Goal: Task Accomplishment & Management: Manage account settings

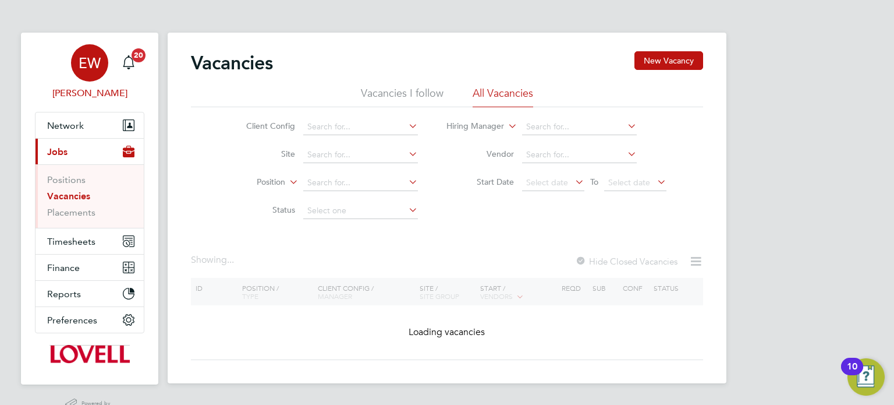
click at [98, 80] on app-avatar "EW" at bounding box center [89, 62] width 37 height 37
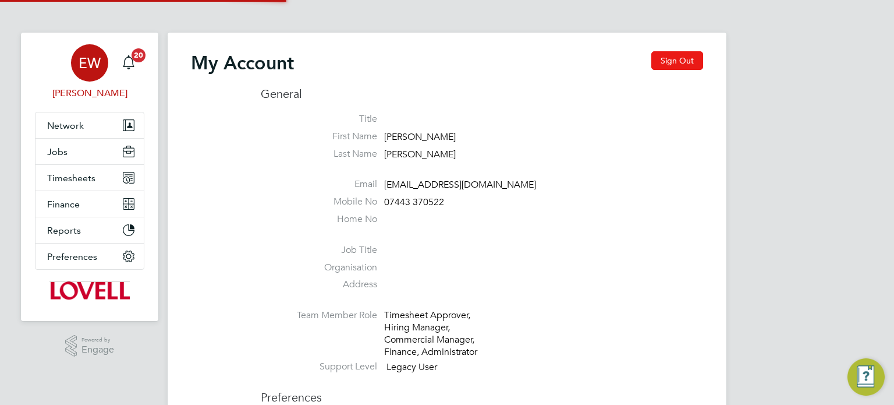
click at [665, 65] on button "Sign Out" at bounding box center [678, 60] width 52 height 19
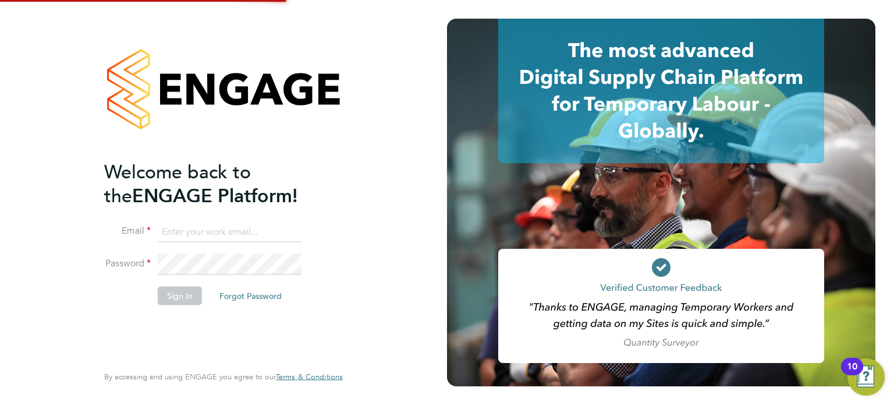
type input "labourdeskmslv@randstadcpe.com"
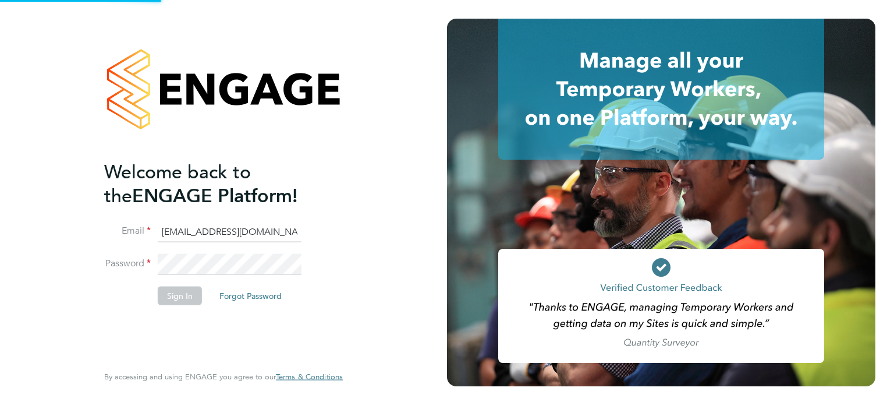
click at [199, 238] on input "[EMAIL_ADDRESS][DOMAIN_NAME]" at bounding box center [230, 231] width 144 height 21
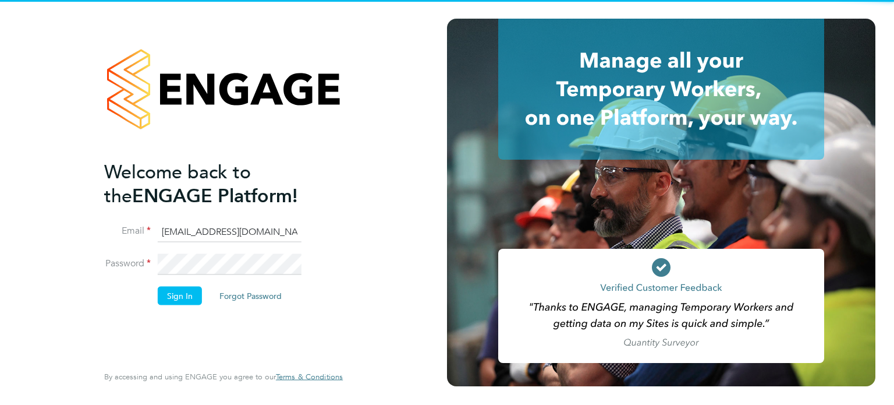
click at [199, 238] on input "labourdeskmslv@randstadcpe.com" at bounding box center [230, 231] width 144 height 21
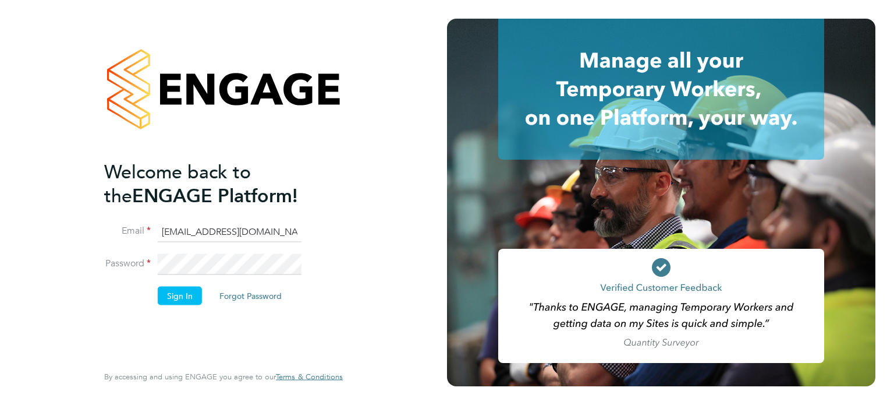
type input "emma.wells@randstad.co.uk"
click at [179, 295] on button "Sign In" at bounding box center [180, 295] width 44 height 19
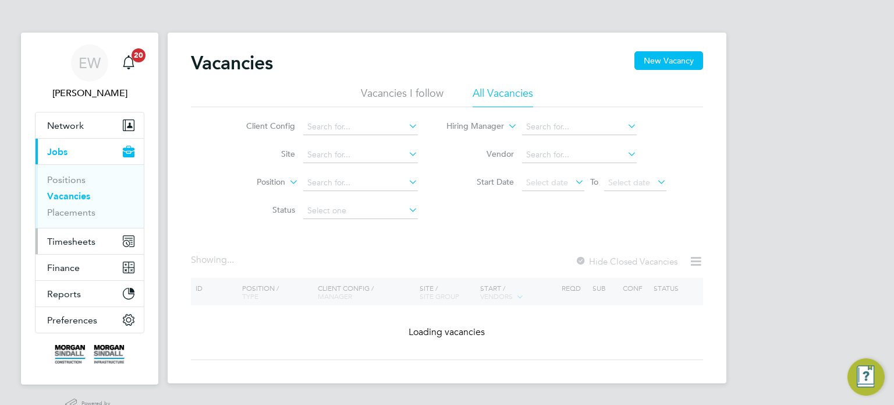
click at [89, 243] on span "Timesheets" at bounding box center [71, 241] width 48 height 11
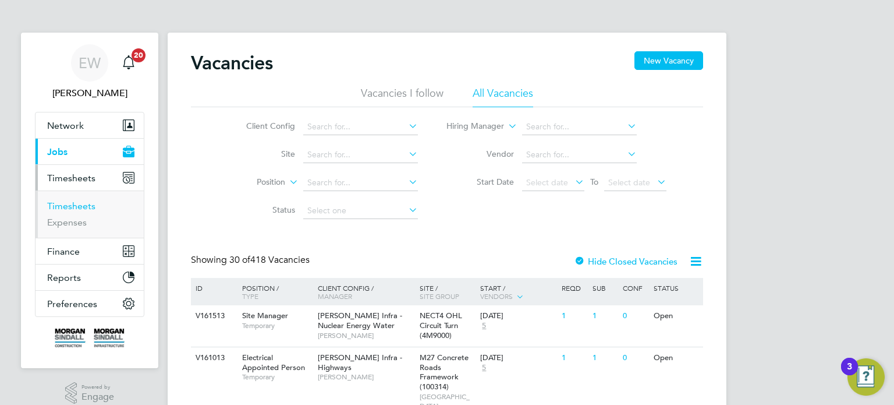
click at [84, 203] on link "Timesheets" at bounding box center [71, 205] width 48 height 11
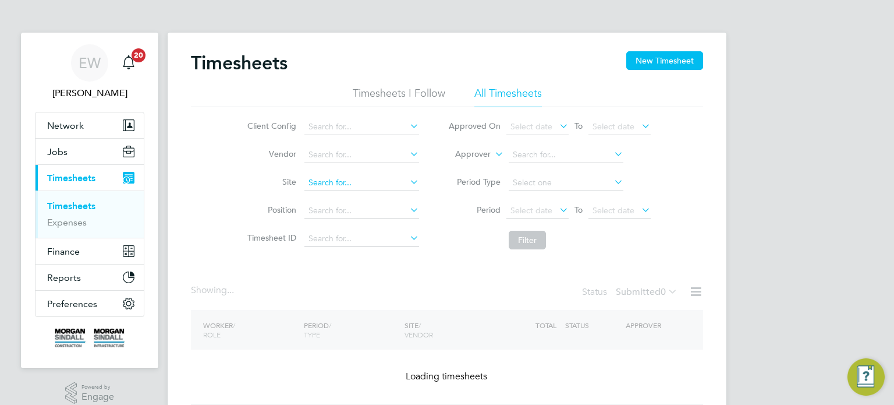
click at [337, 176] on input at bounding box center [362, 183] width 115 height 16
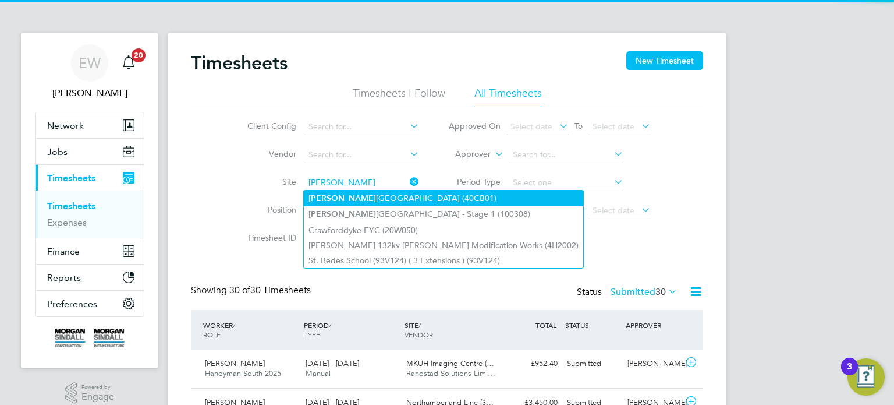
click at [353, 200] on li "Carl eton High School (40CB01)" at bounding box center [444, 198] width 280 height 16
type input "Carleton High School (40CB01)"
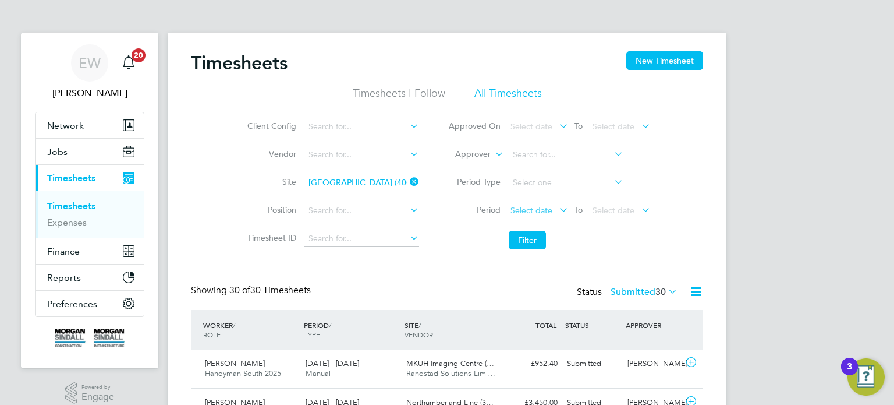
click at [532, 213] on span "Select date" at bounding box center [532, 210] width 42 height 10
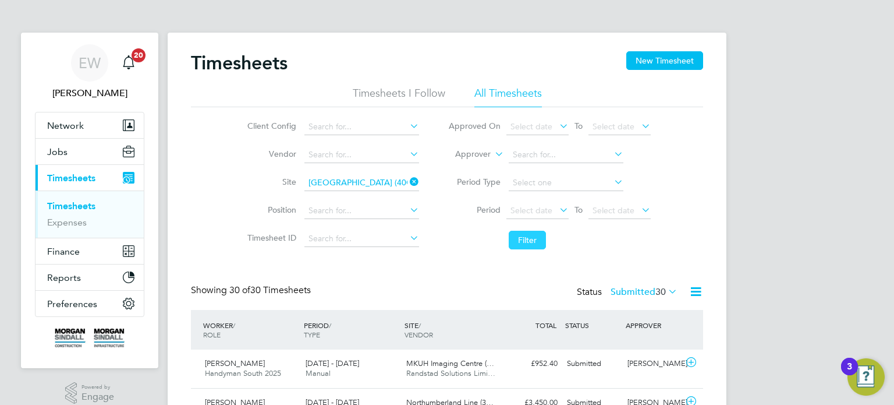
click at [521, 242] on button "Filter" at bounding box center [527, 240] width 37 height 19
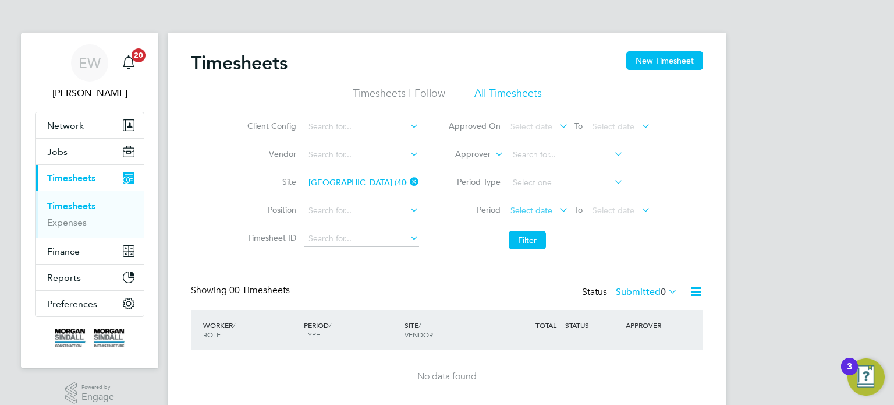
click at [552, 212] on span "Select date" at bounding box center [538, 211] width 62 height 16
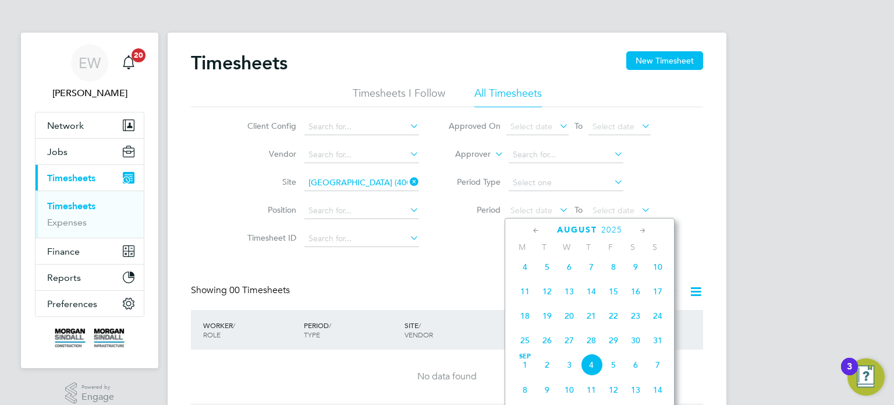
click at [635, 278] on span "9" at bounding box center [636, 267] width 22 height 22
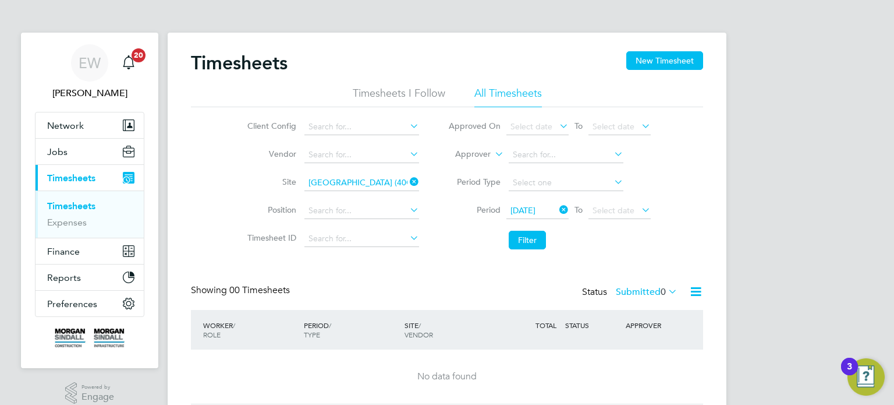
click at [530, 228] on li "Filter" at bounding box center [550, 240] width 232 height 30
click at [533, 232] on button "Filter" at bounding box center [527, 240] width 37 height 19
click at [632, 289] on label "Submitted 0" at bounding box center [647, 292] width 62 height 12
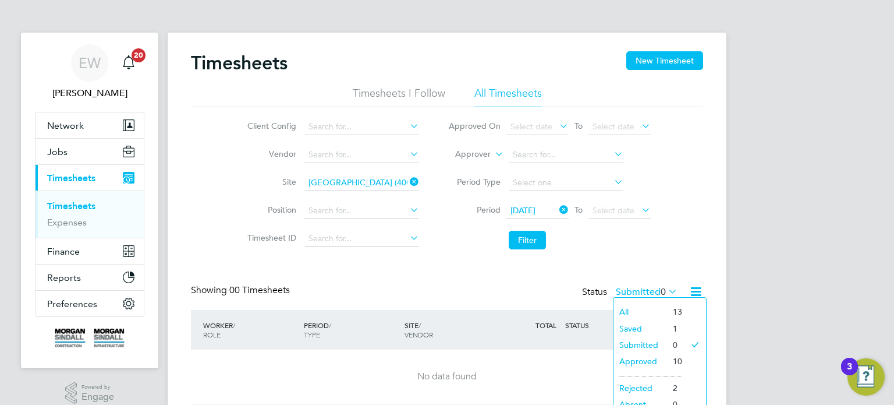
click at [642, 325] on li "Saved" at bounding box center [641, 328] width 54 height 16
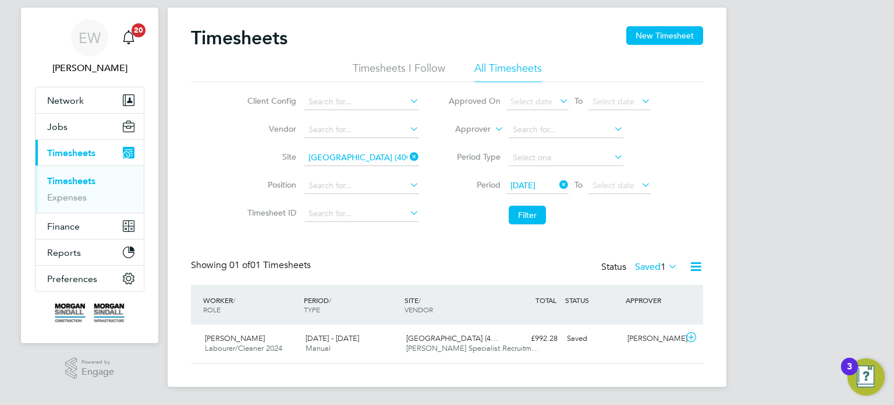
click at [662, 270] on span "1" at bounding box center [663, 267] width 5 height 12
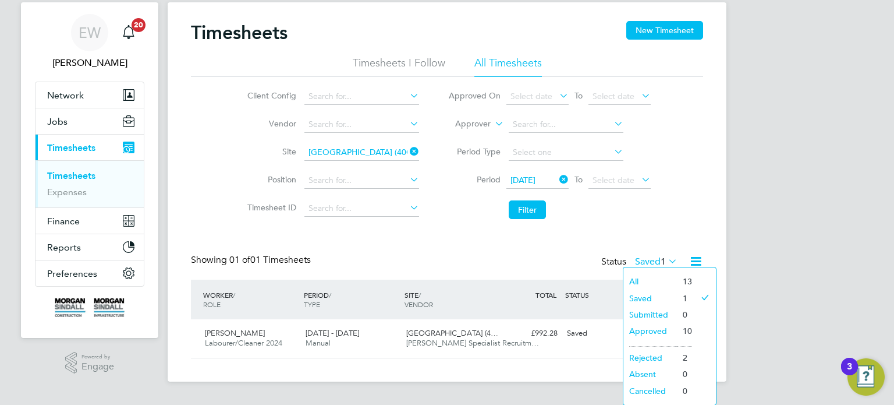
click at [653, 356] on li "Rejected" at bounding box center [651, 357] width 54 height 16
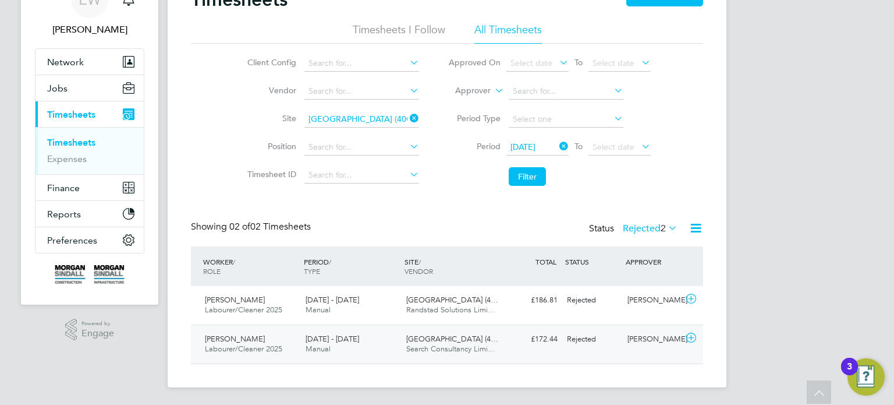
click at [590, 331] on div "Rejected" at bounding box center [593, 339] width 61 height 19
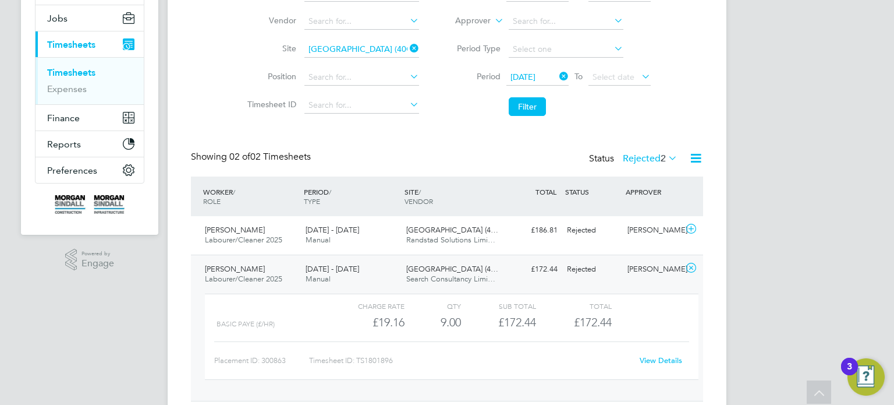
click at [650, 356] on link "View Details" at bounding box center [661, 360] width 43 height 10
click at [624, 266] on div "Nick Theos" at bounding box center [653, 269] width 61 height 19
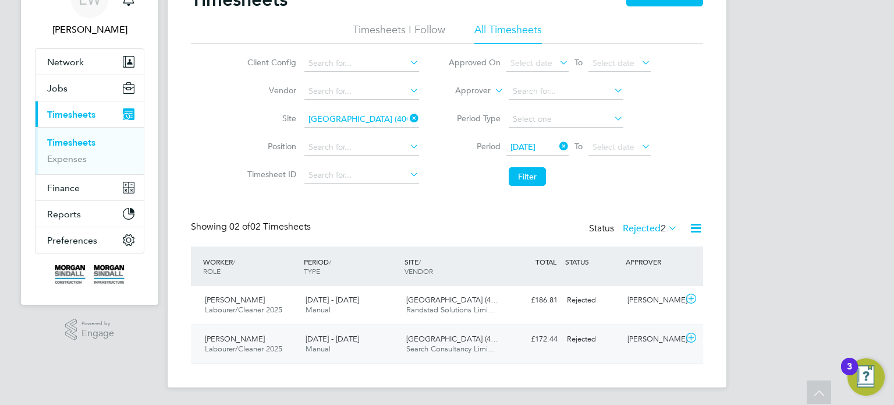
click at [634, 345] on div "Nick Theos" at bounding box center [653, 339] width 61 height 19
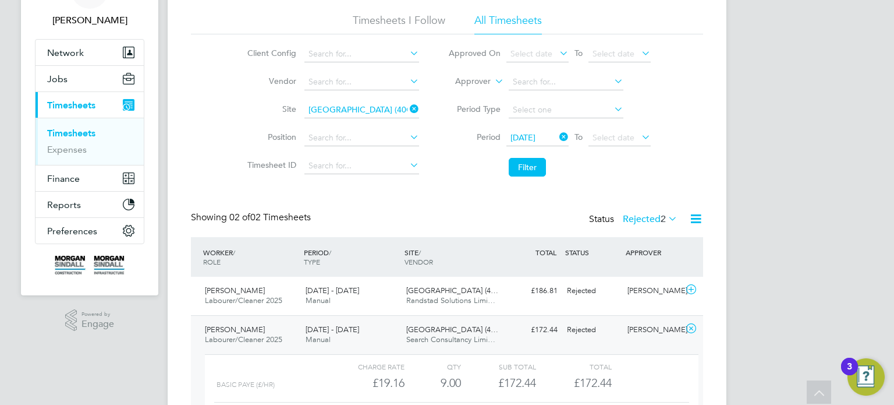
click at [536, 139] on span "09 Aug 2025" at bounding box center [523, 137] width 25 height 10
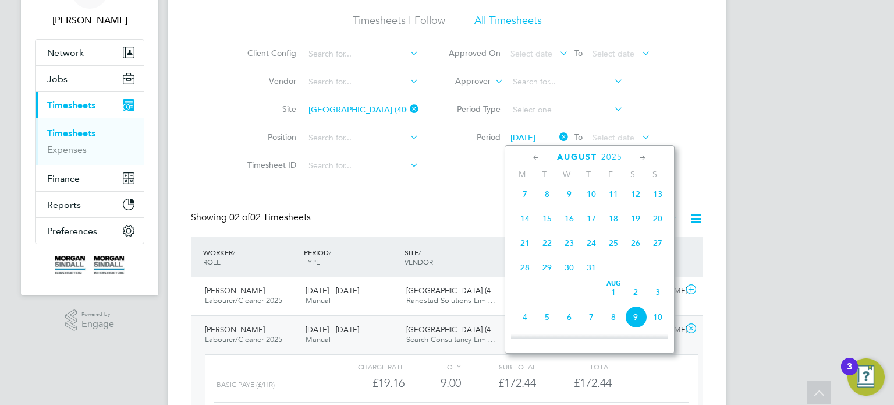
scroll to position [388, 0]
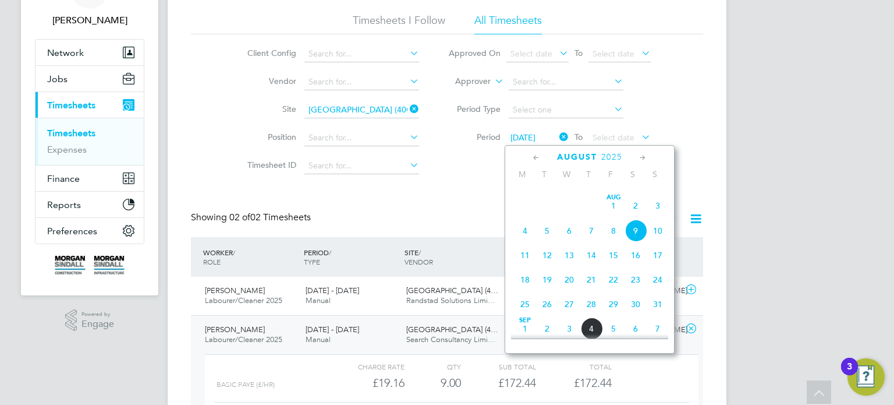
click at [634, 291] on span "23" at bounding box center [636, 279] width 22 height 22
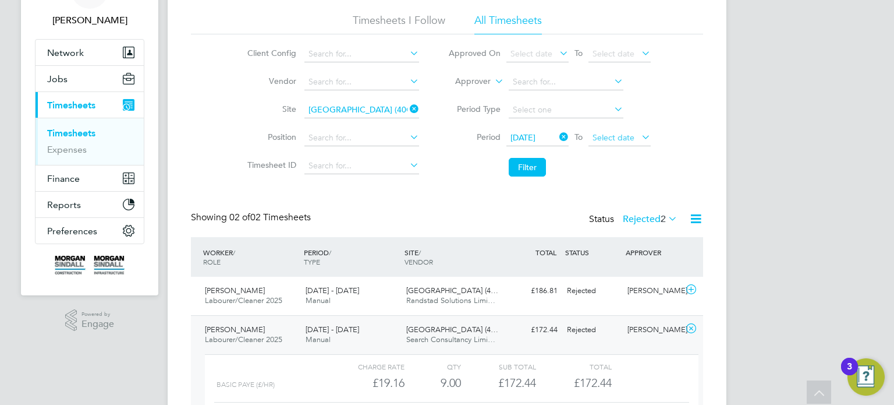
click at [617, 139] on span "Select date" at bounding box center [614, 137] width 42 height 10
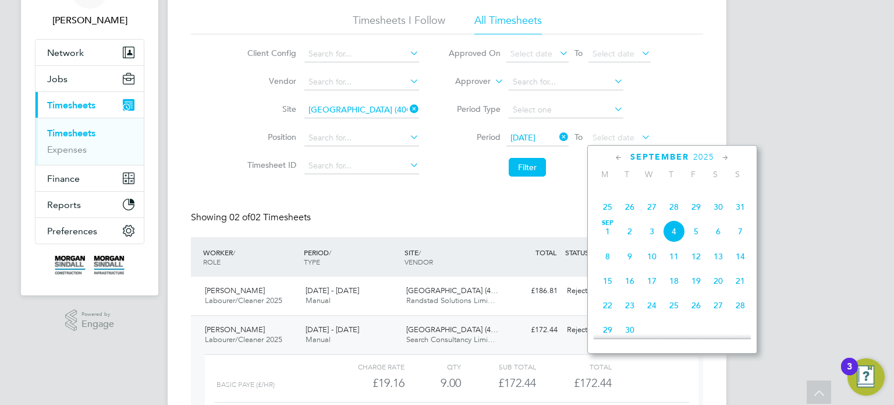
click at [698, 218] on span "29" at bounding box center [696, 207] width 22 height 22
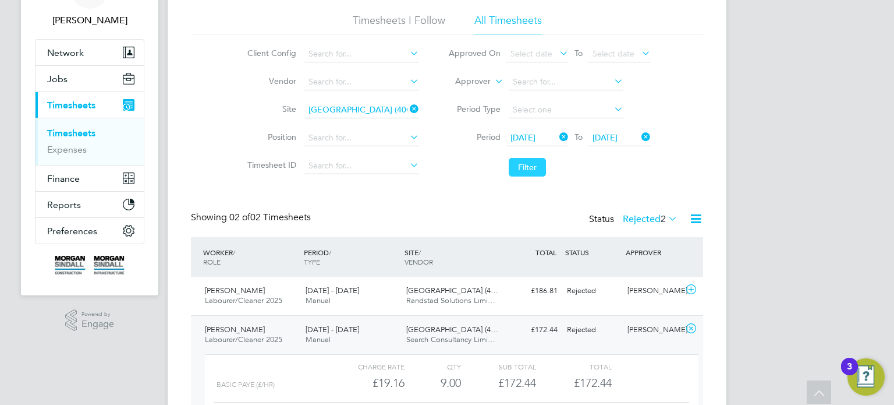
click at [533, 158] on button "Filter" at bounding box center [527, 167] width 37 height 19
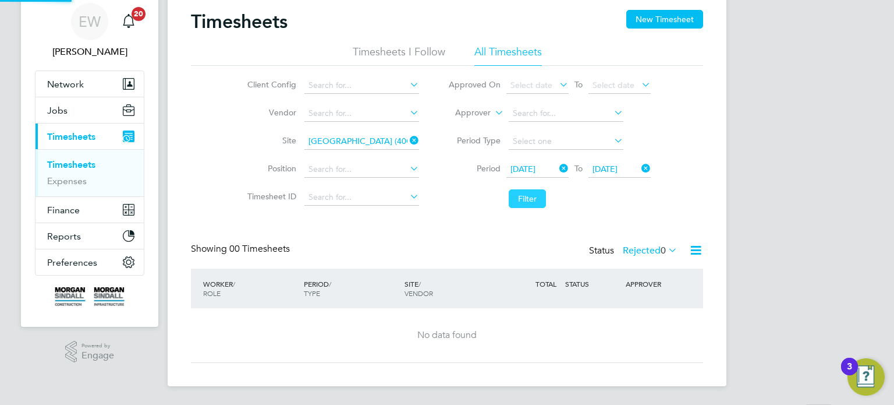
scroll to position [41, 0]
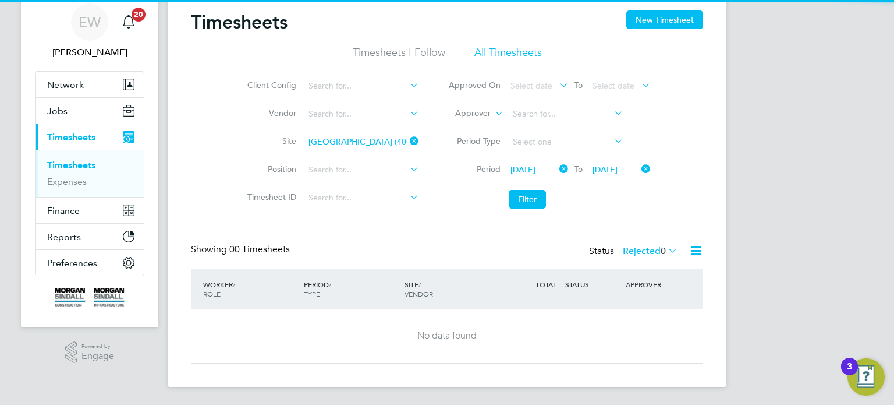
click at [646, 249] on label "Rejected 0" at bounding box center [650, 251] width 55 height 12
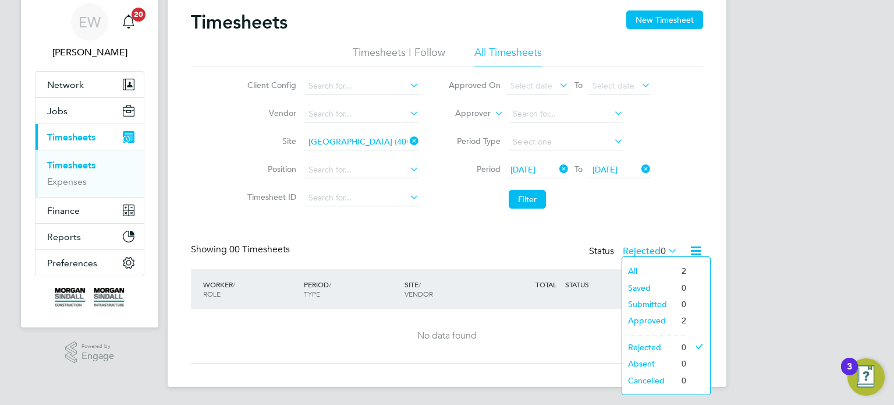
click at [408, 140] on icon at bounding box center [408, 141] width 0 height 16
click at [328, 111] on input at bounding box center [362, 114] width 115 height 16
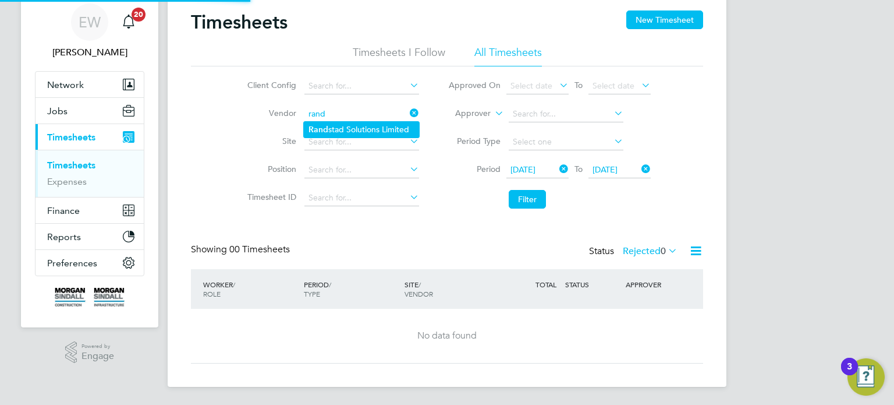
click at [342, 136] on li "Rand stad Solutions Limited" at bounding box center [361, 130] width 115 height 16
type input "Randstad Solutions Limited"
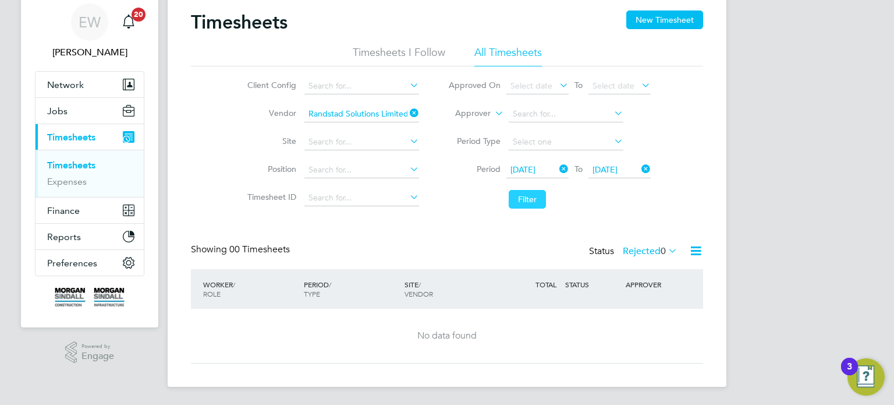
click at [533, 203] on button "Filter" at bounding box center [527, 199] width 37 height 19
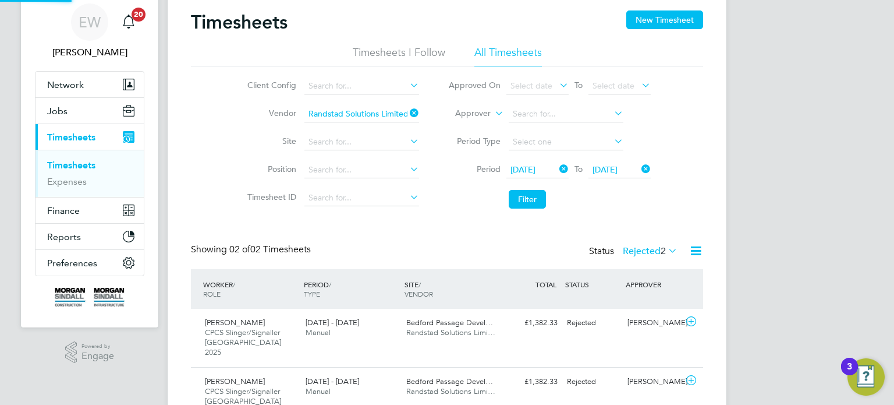
scroll to position [29, 101]
click at [644, 249] on label "Rejected 2" at bounding box center [650, 251] width 55 height 12
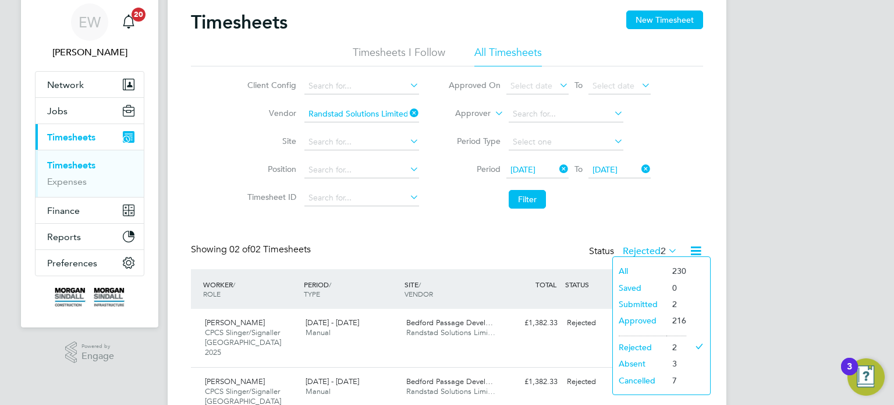
click at [653, 303] on li "Submitted" at bounding box center [640, 304] width 54 height 16
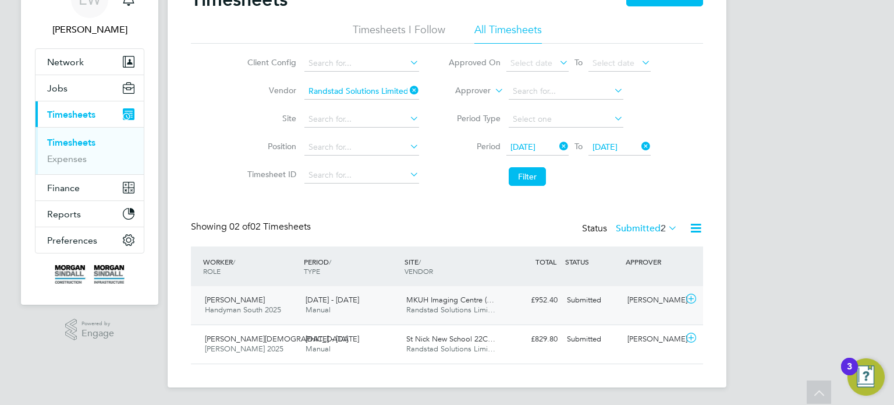
click at [649, 311] on div "Spyridon Tsioumis Handyman South 2025 23 - 29 Aug 2025 23 - 29 Aug 2025 Manual …" at bounding box center [447, 305] width 512 height 38
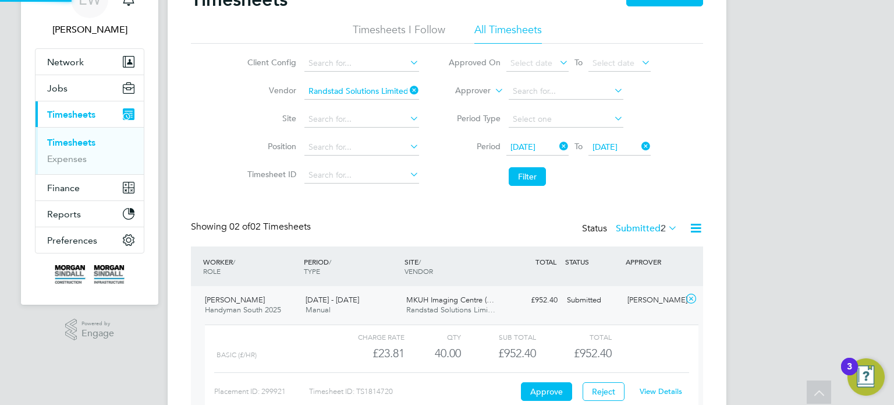
scroll to position [19, 113]
click at [664, 387] on link "View Details" at bounding box center [661, 391] width 43 height 10
click at [638, 224] on label "Submitted 2" at bounding box center [647, 228] width 62 height 12
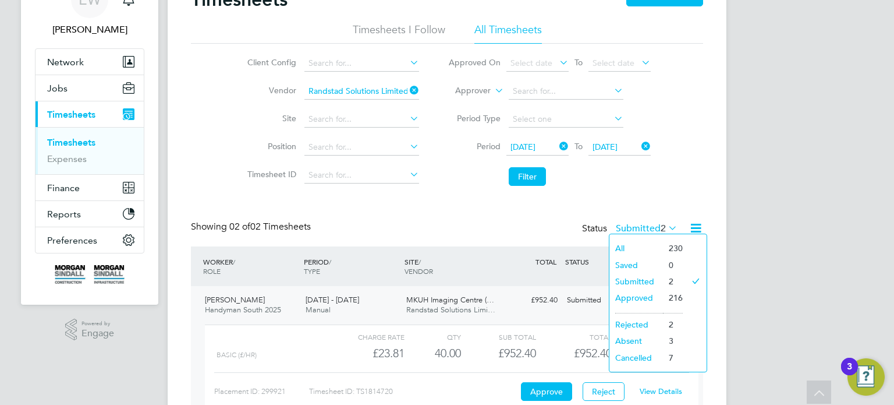
click at [621, 195] on div "Timesheets New Timesheet Timesheets I Follow All Timesheets Client Config Vendo…" at bounding box center [447, 229] width 512 height 483
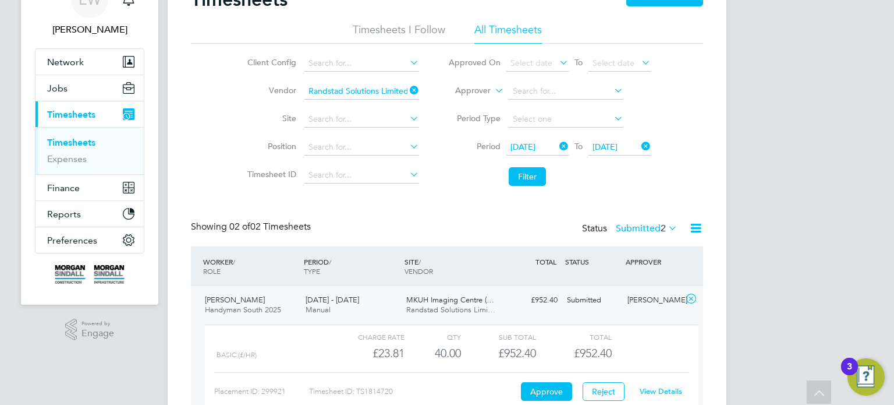
click at [408, 85] on icon at bounding box center [408, 90] width 0 height 16
click at [348, 84] on input at bounding box center [362, 91] width 115 height 16
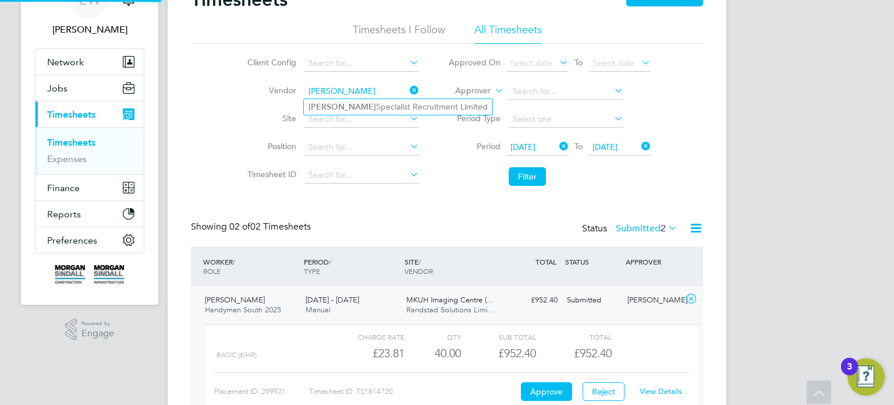
type input "hays"
click at [361, 114] on ul "Hays Specialist Recruitment Limited" at bounding box center [398, 106] width 190 height 17
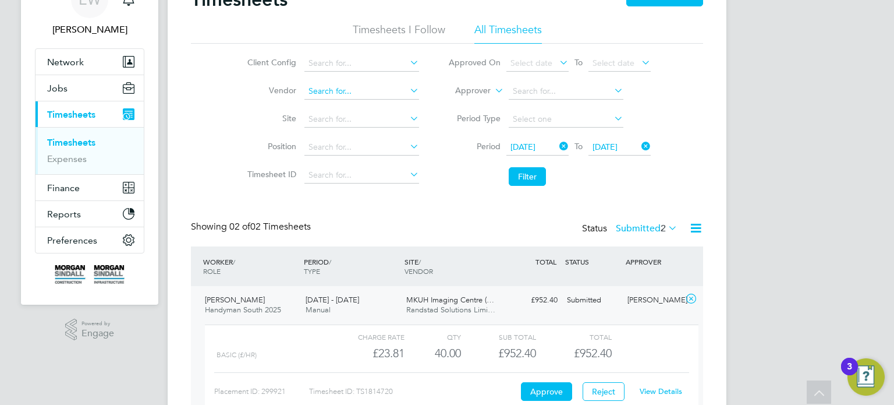
click at [363, 94] on input at bounding box center [362, 91] width 115 height 16
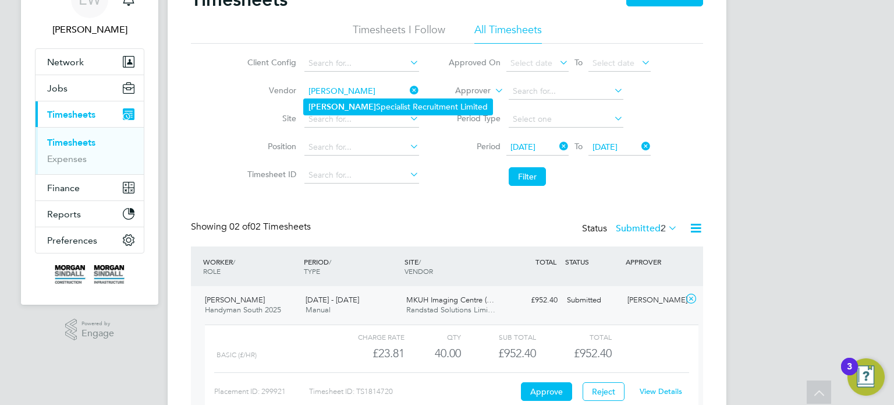
click at [367, 105] on li "Hays Specialist Recruitment Limited" at bounding box center [398, 107] width 189 height 16
type input "Hays Specialist Recruitment Limited"
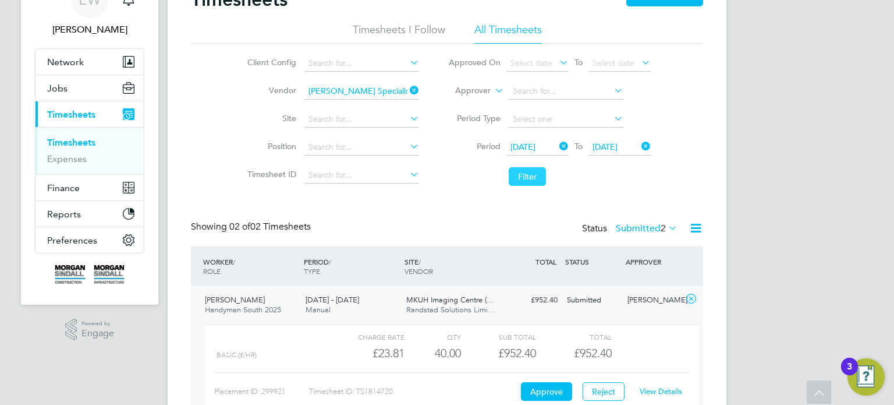
click at [524, 168] on button "Filter" at bounding box center [527, 176] width 37 height 19
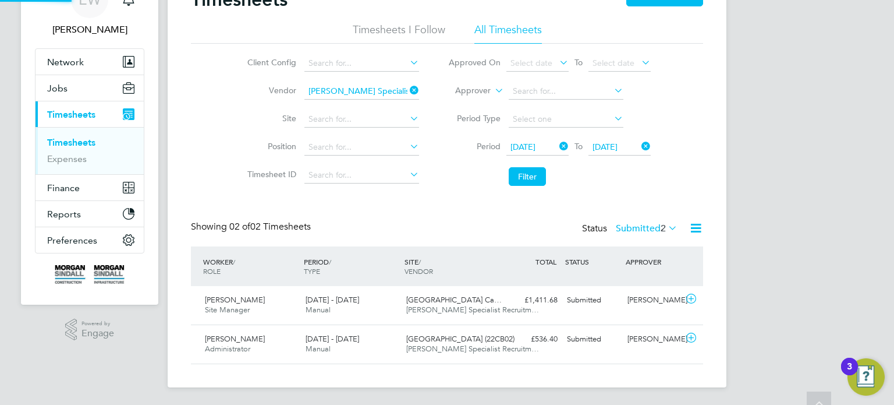
scroll to position [29, 101]
click at [644, 226] on label "Submitted 2" at bounding box center [647, 228] width 62 height 12
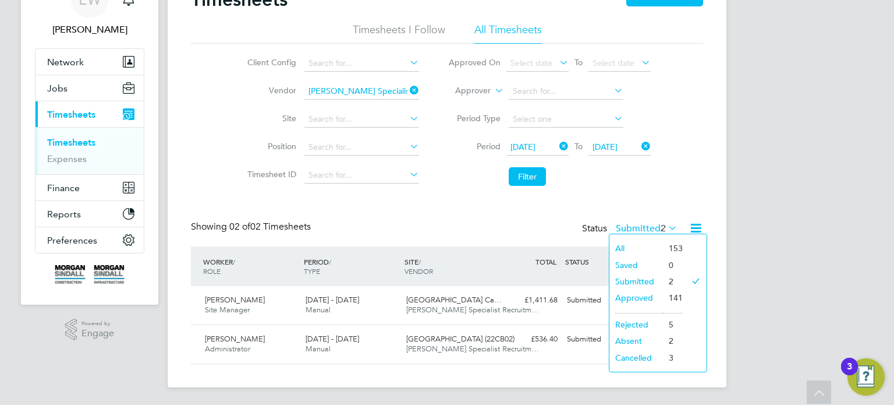
click at [654, 222] on label "Submitted 2" at bounding box center [647, 228] width 62 height 12
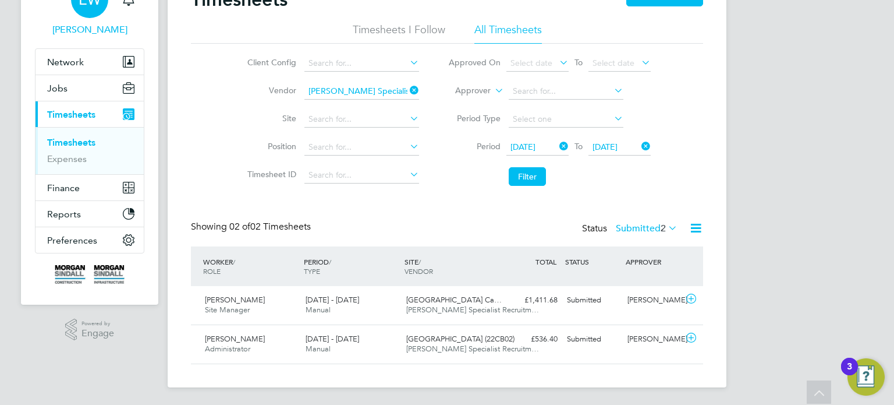
click at [99, 26] on span "[PERSON_NAME]" at bounding box center [89, 30] width 109 height 14
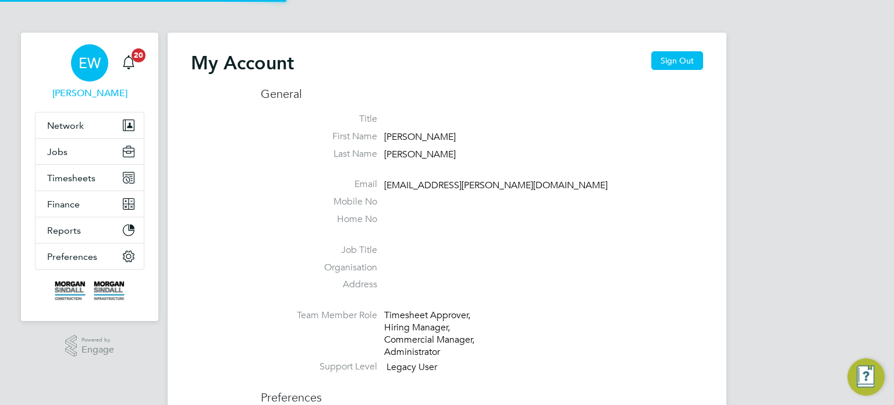
type input "emma.wells@randstad.co.uk"
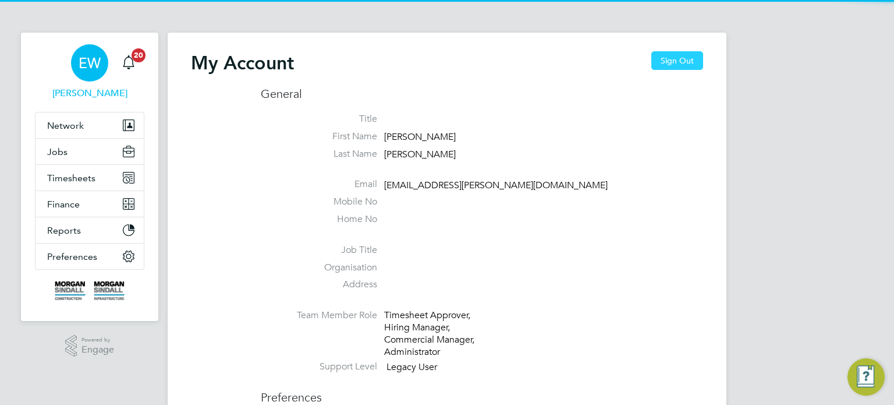
click at [691, 62] on button "Sign Out" at bounding box center [678, 60] width 52 height 19
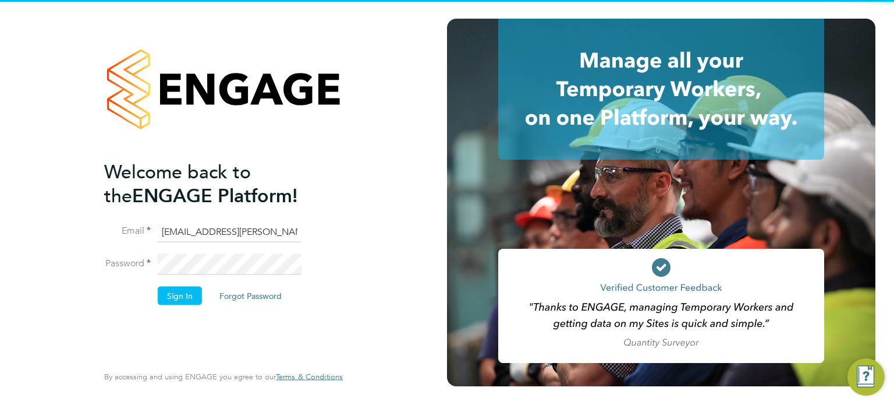
click at [230, 238] on input "emma.wells@randstad.co.uk" at bounding box center [230, 231] width 144 height 21
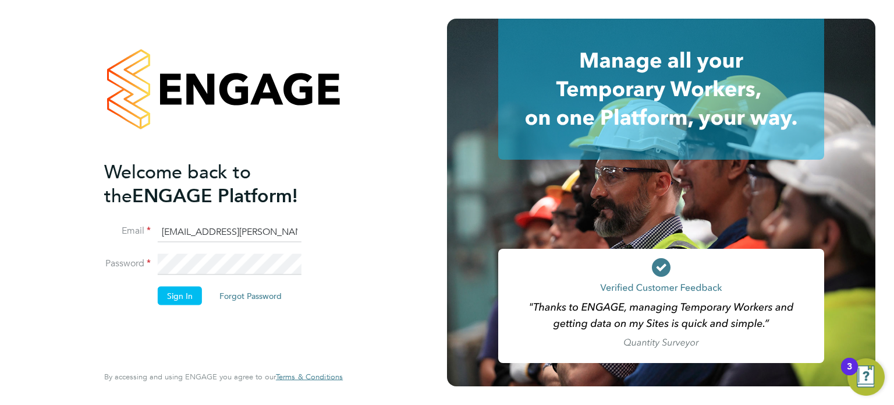
type input "labourdeskmslv@randstadcpe.com"
click at [176, 286] on button "Sign In" at bounding box center [180, 295] width 44 height 19
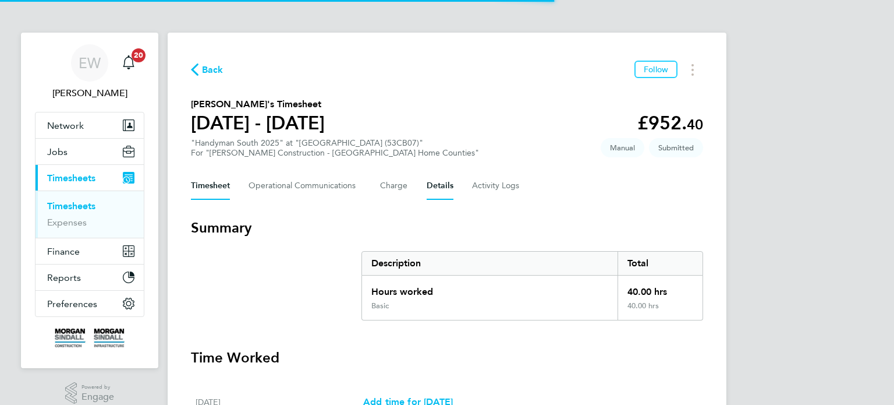
click at [431, 183] on button "Details" at bounding box center [440, 186] width 27 height 28
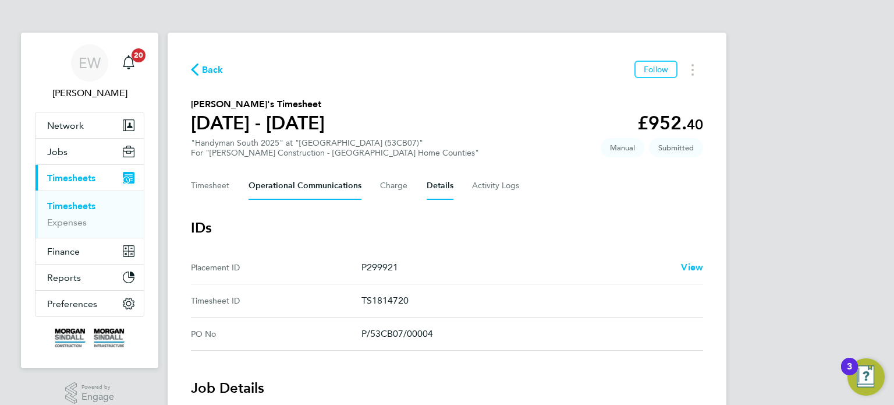
click at [293, 194] on Communications-tab "Operational Communications" at bounding box center [305, 186] width 113 height 28
